Goal: Information Seeking & Learning: Check status

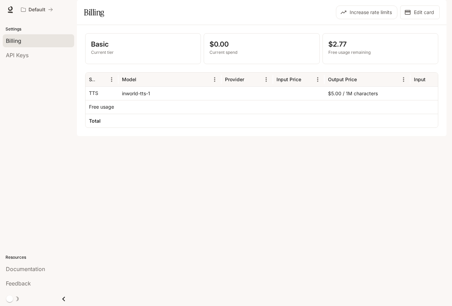
scroll to position [0, 69]
click at [340, 100] on div "$5.00 / 1M characters" at bounding box center [367, 93] width 86 height 14
copy div "$5.00 / 1M characters"
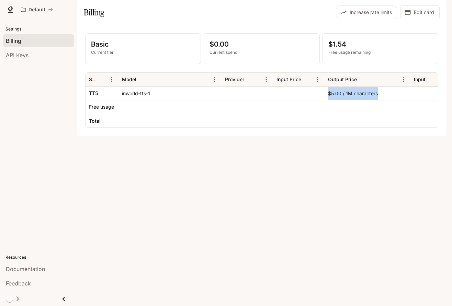
click at [338, 100] on div "$5.00 / 1M characters" at bounding box center [367, 93] width 86 height 14
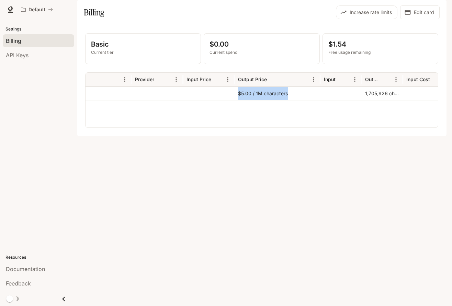
click at [338, 100] on div at bounding box center [340, 93] width 41 height 14
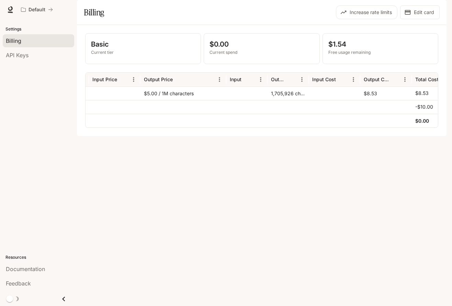
click at [291, 100] on div "1,705,926 characters" at bounding box center [287, 93] width 41 height 14
click at [279, 100] on div "1,705,926 characters" at bounding box center [287, 93] width 41 height 14
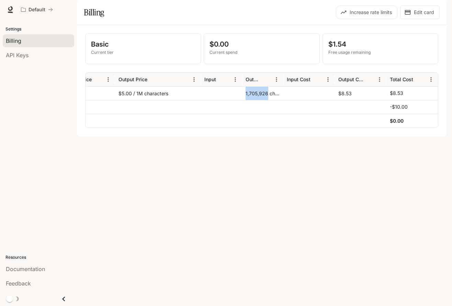
click at [271, 100] on div "1,705,926 characters" at bounding box center [262, 93] width 41 height 14
click at [349, 100] on div "$8.53" at bounding box center [360, 93] width 51 height 14
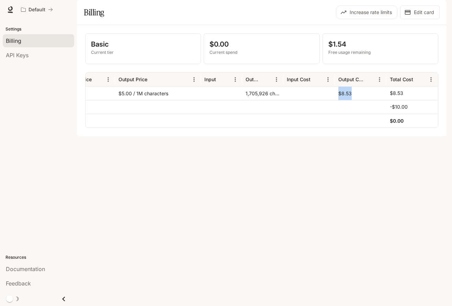
click at [391, 97] on p "$8.53" at bounding box center [395, 93] width 13 height 7
click at [396, 86] on div "Total Cost" at bounding box center [407, 79] width 36 height 13
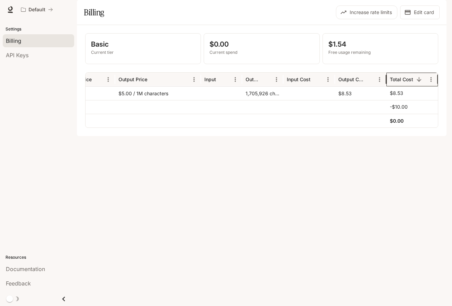
click at [396, 86] on div "Total Cost" at bounding box center [407, 79] width 36 height 13
click at [364, 100] on div "$8.53" at bounding box center [360, 93] width 51 height 14
